Goal: Transaction & Acquisition: Purchase product/service

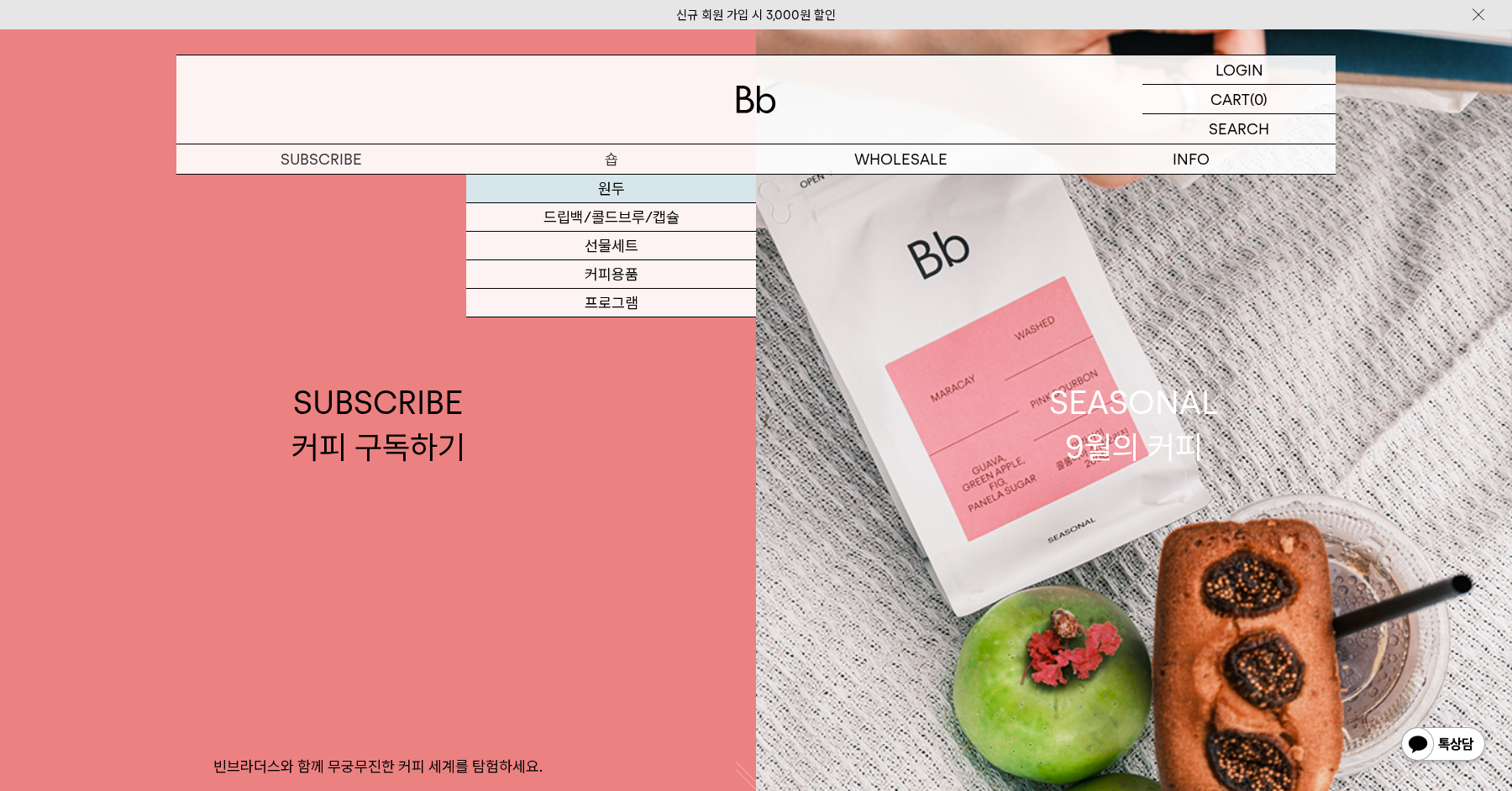
click at [615, 185] on link "원두" at bounding box center [611, 189] width 290 height 28
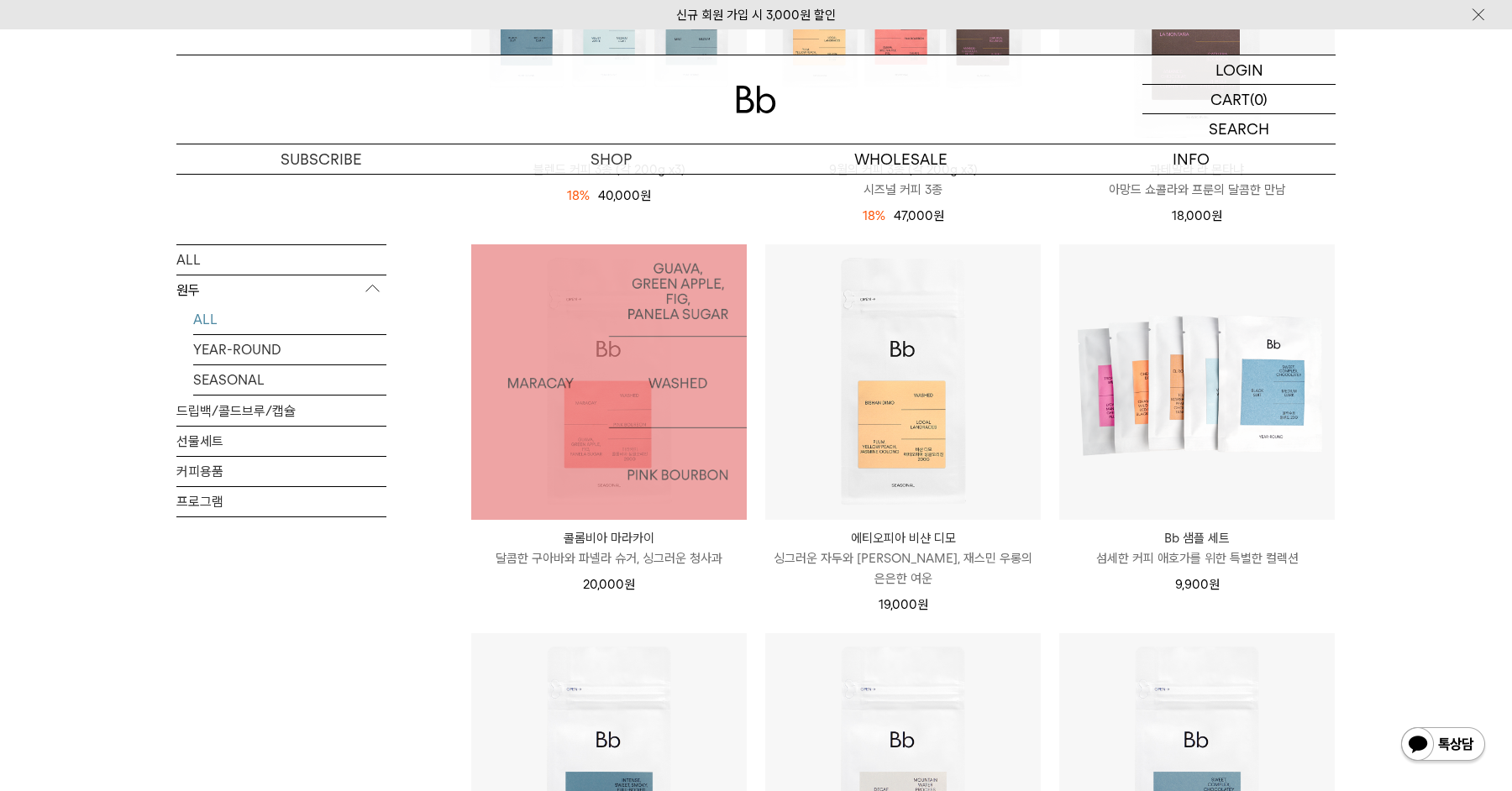
scroll to position [930, 0]
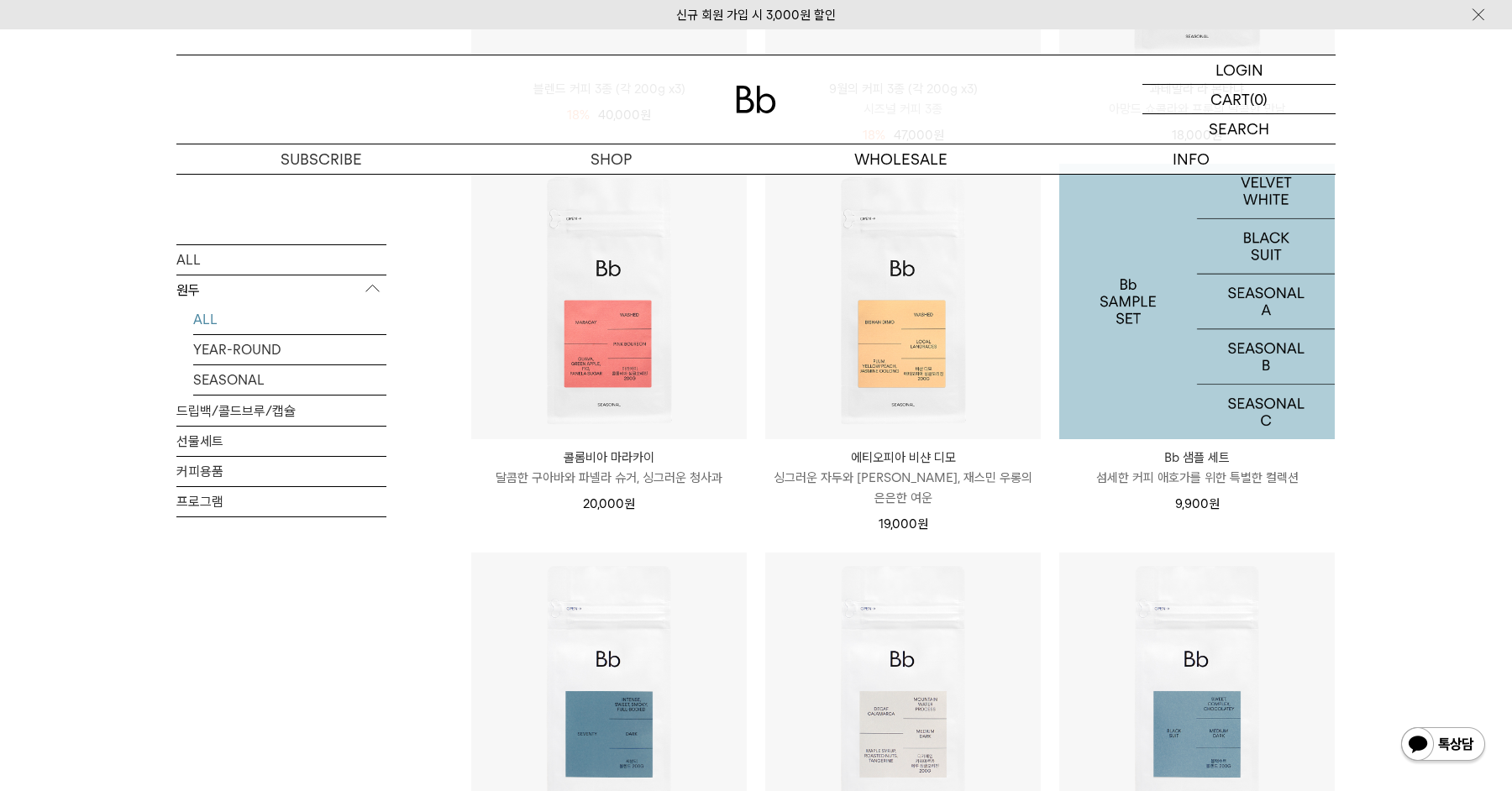
click at [1237, 258] on img at bounding box center [1197, 301] width 276 height 276
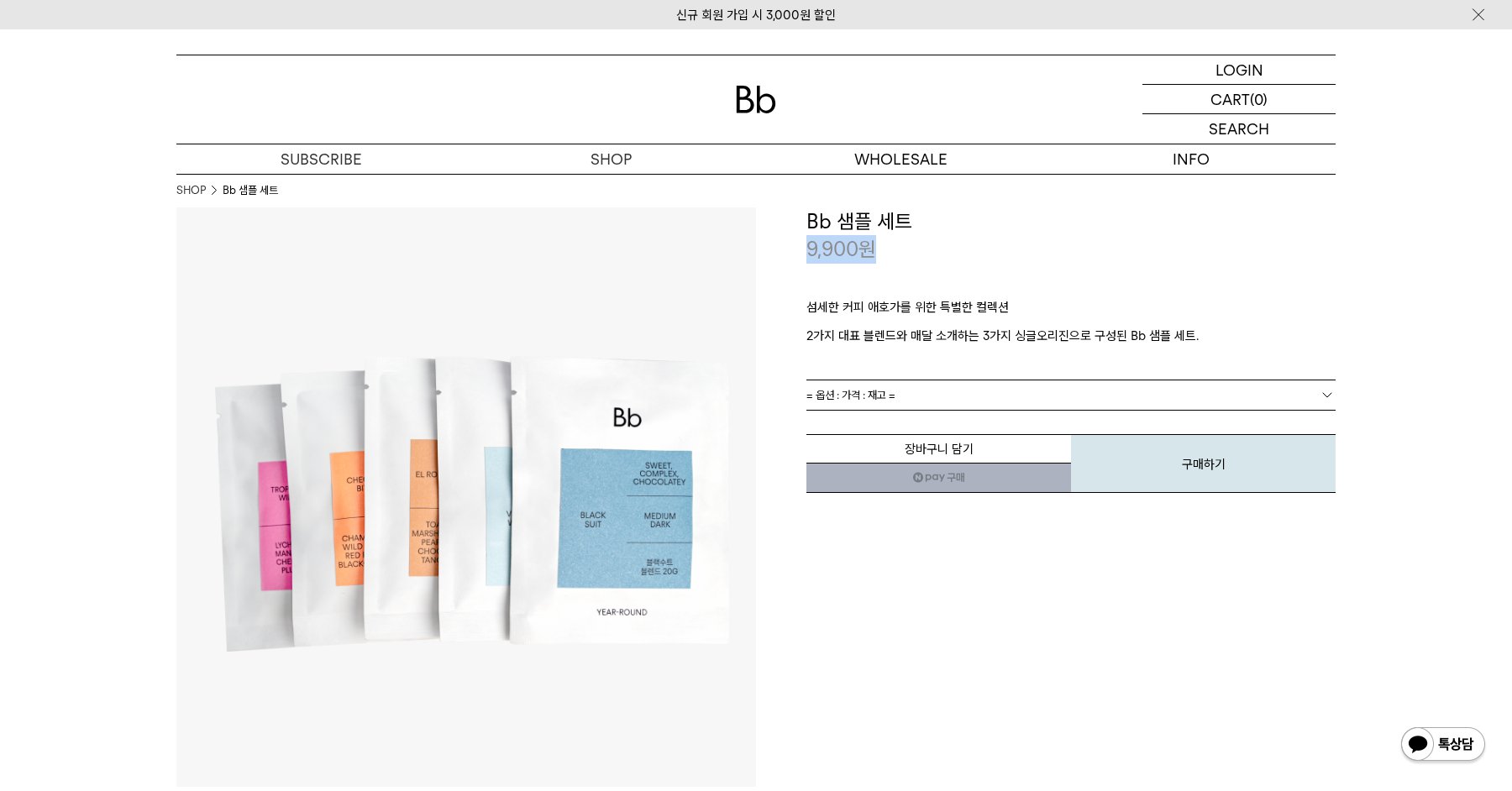
drag, startPoint x: 919, startPoint y: 261, endPoint x: 769, endPoint y: 252, distance: 150.3
click at [768, 252] on div "**********" at bounding box center [1046, 351] width 580 height 287
click at [921, 300] on p "섬세한 커피 애호가를 위한 특별한 컬렉션" at bounding box center [1071, 312] width 529 height 28
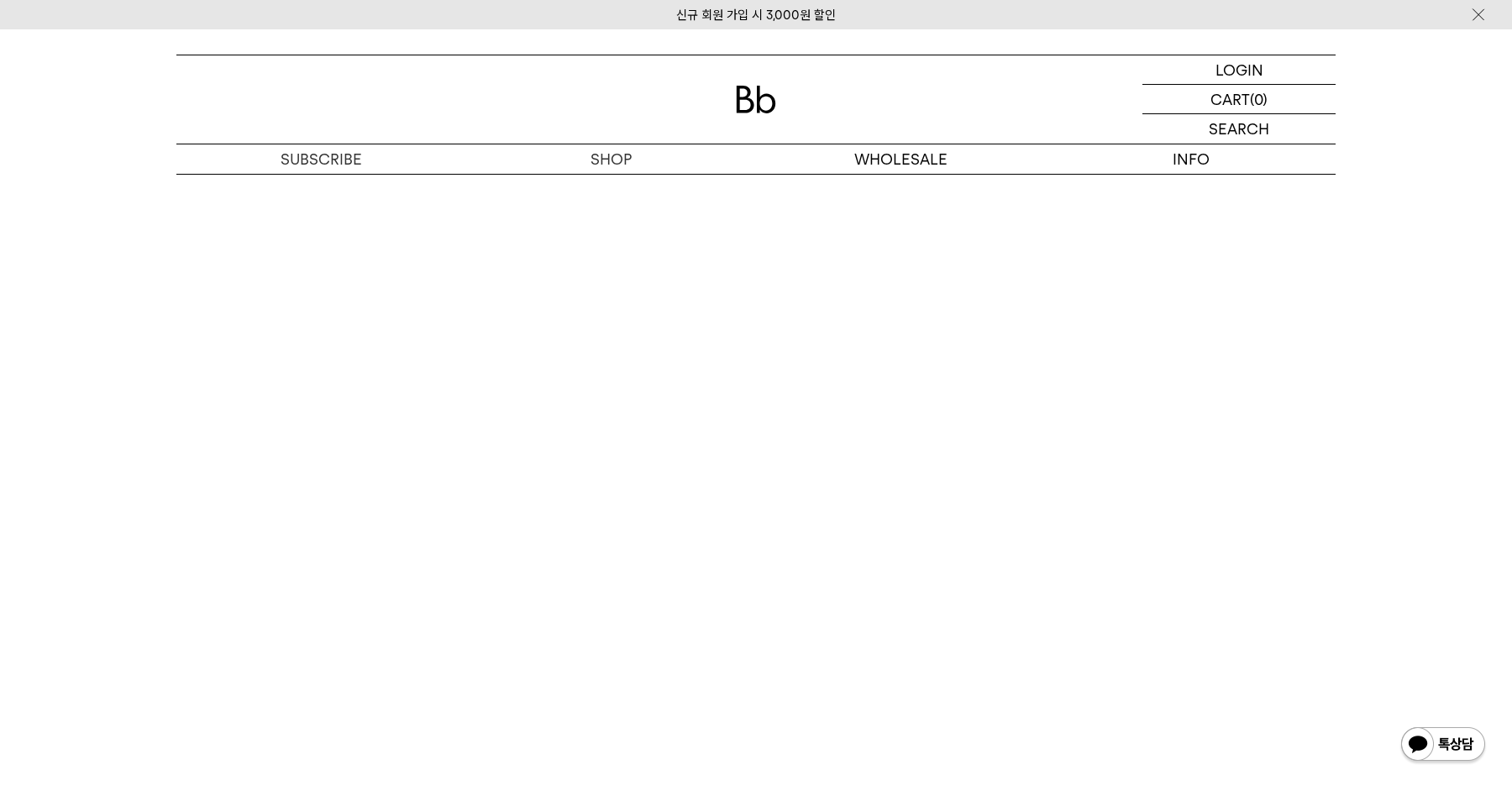
scroll to position [3414, 0]
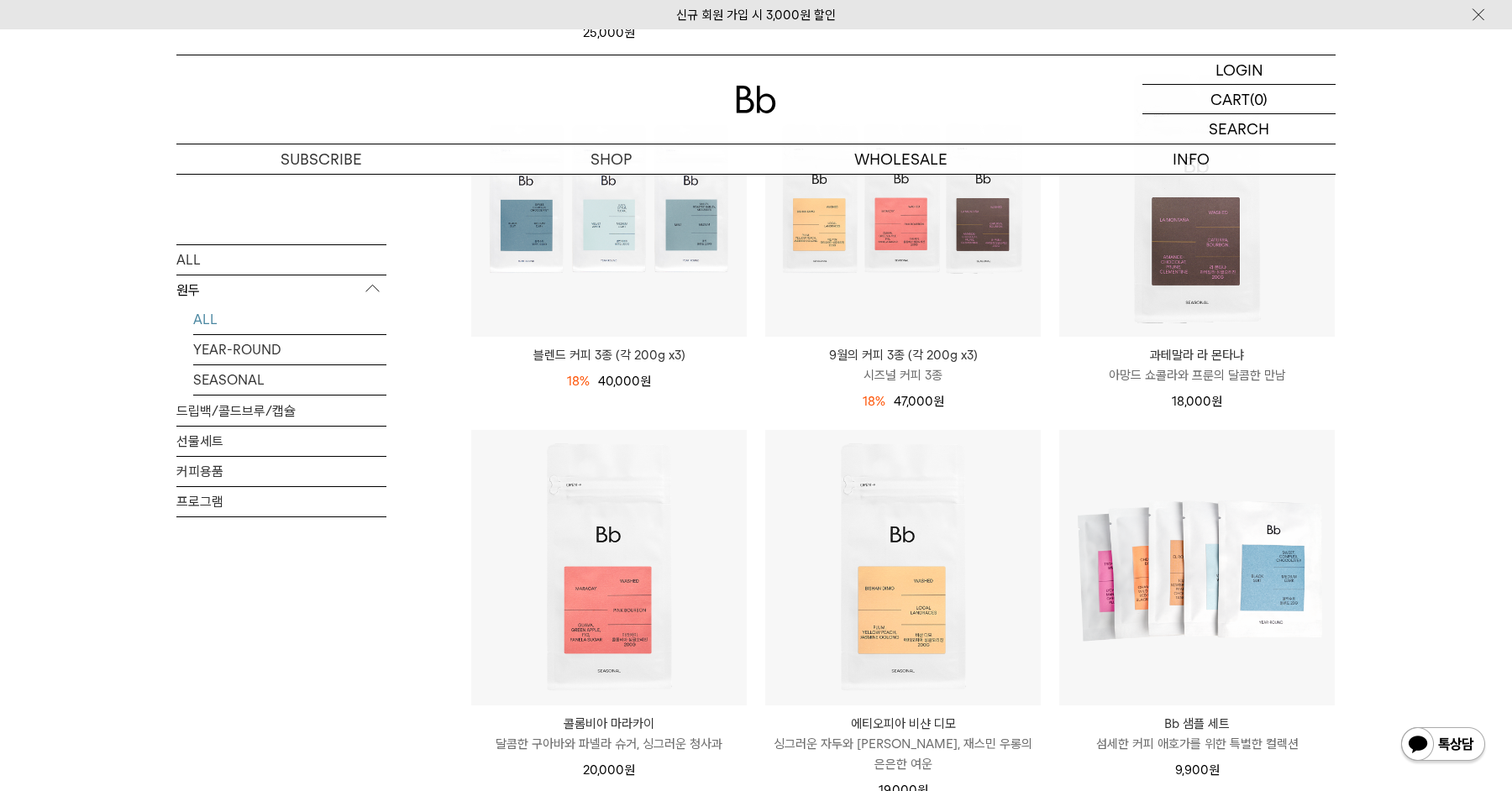
scroll to position [510, 0]
